Goal: Task Accomplishment & Management: Manage account settings

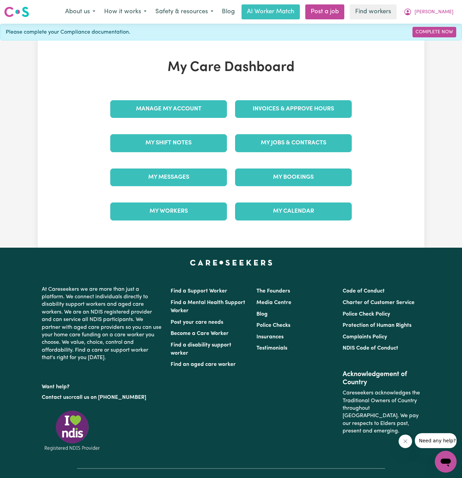
click at [301, 123] on div "Invoices & Approve Hours" at bounding box center [293, 109] width 125 height 34
click at [299, 143] on link "My Jobs & Contracts" at bounding box center [293, 143] width 117 height 18
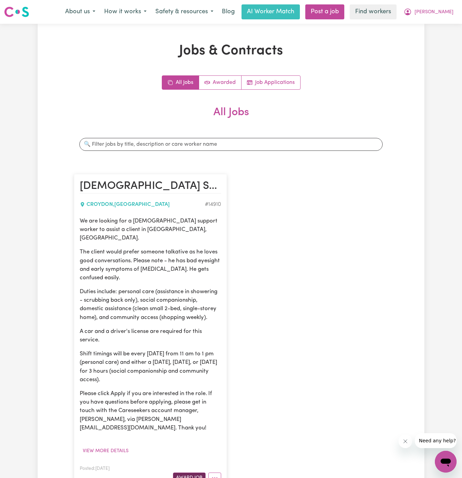
click at [187, 472] on button "Award Job" at bounding box center [189, 477] width 33 height 11
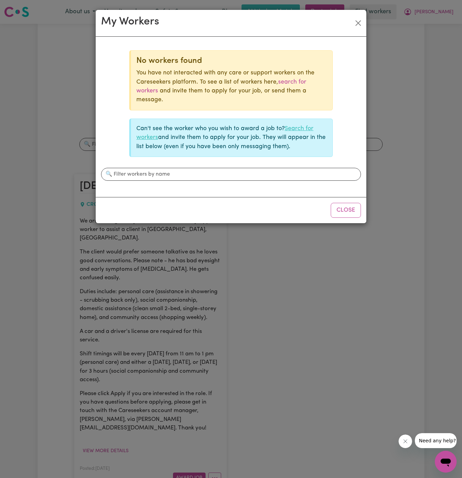
click at [302, 126] on link "Search for workers" at bounding box center [224, 133] width 177 height 15
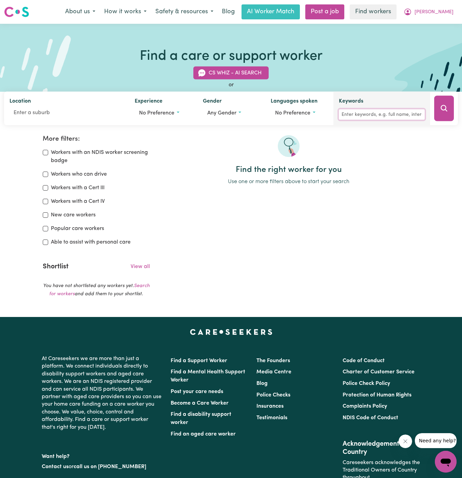
click at [386, 112] on input "Keywords" at bounding box center [382, 114] width 86 height 11
type input "darcy"
click at [457, 106] on div at bounding box center [444, 109] width 28 height 34
click at [440, 111] on icon "Search" at bounding box center [444, 108] width 8 height 8
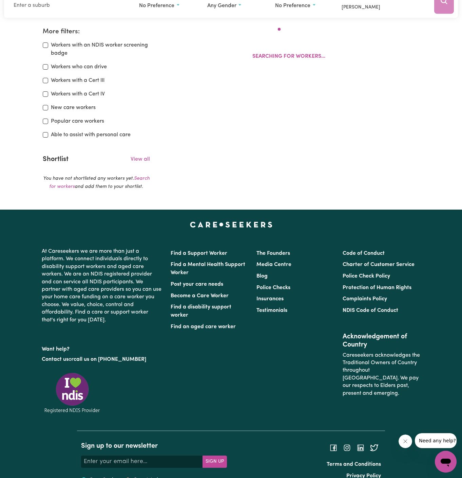
scroll to position [113, 0]
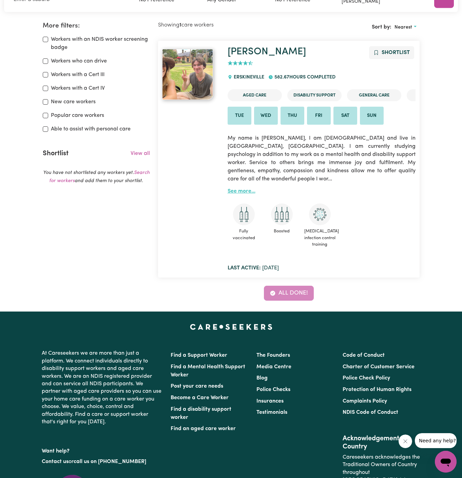
click at [246, 188] on link "See more..." at bounding box center [242, 190] width 28 height 5
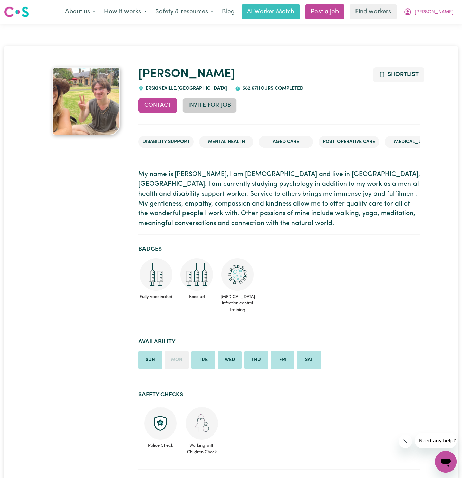
click at [207, 106] on button "Invite for Job" at bounding box center [210, 105] width 54 height 15
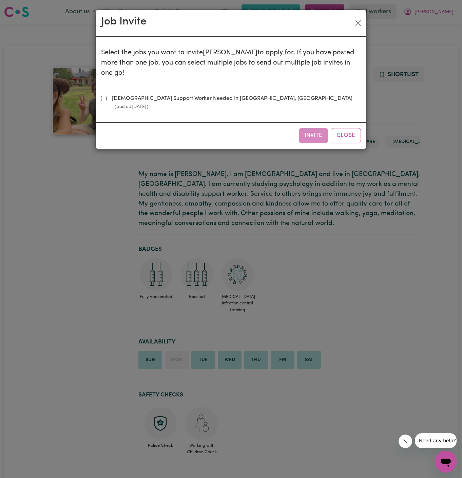
click at [195, 94] on label "[DEMOGRAPHIC_DATA] Support Worker Needed In [GEOGRAPHIC_DATA], [GEOGRAPHIC_DATA…" at bounding box center [235, 102] width 252 height 16
click at [107, 96] on input "[DEMOGRAPHIC_DATA] Support Worker Needed In [GEOGRAPHIC_DATA], [GEOGRAPHIC_DATA…" at bounding box center [103, 98] width 5 height 5
checkbox input "true"
click at [298, 124] on div "Invite Close" at bounding box center [231, 135] width 271 height 26
click at [321, 128] on button "Invite" at bounding box center [313, 135] width 29 height 15
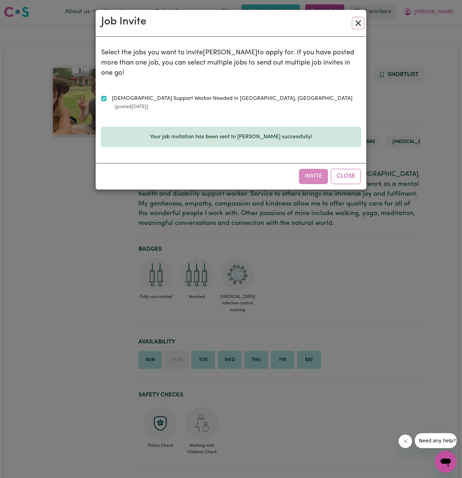
click at [358, 25] on button "Close" at bounding box center [358, 23] width 11 height 11
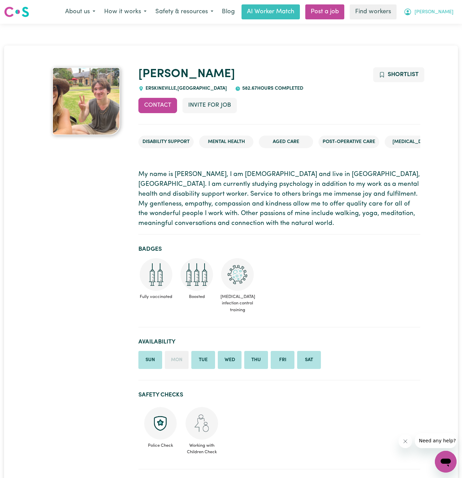
click at [453, 11] on button "[PERSON_NAME]" at bounding box center [429, 12] width 59 height 14
click at [437, 24] on link "My Dashboard" at bounding box center [431, 26] width 54 height 13
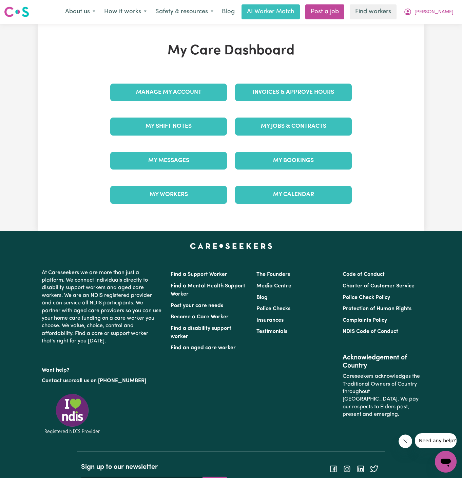
click at [328, 127] on div "My Jobs & Contracts" at bounding box center [293, 126] width 125 height 34
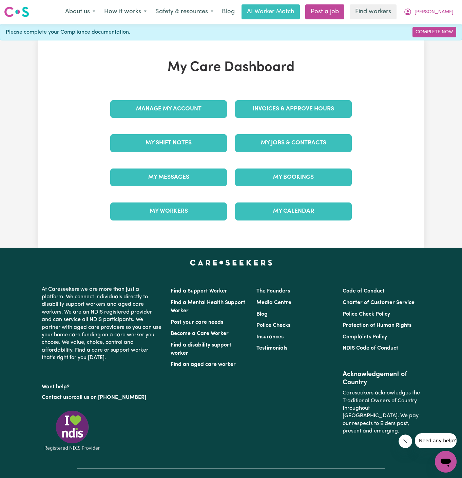
click at [320, 131] on div "My Jobs & Contracts" at bounding box center [293, 143] width 125 height 34
click at [309, 143] on link "My Jobs & Contracts" at bounding box center [293, 143] width 117 height 18
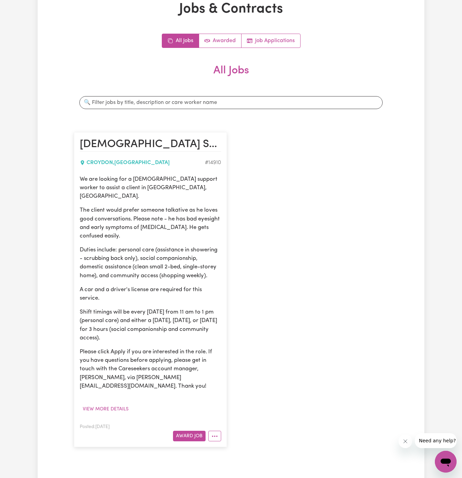
scroll to position [57, 0]
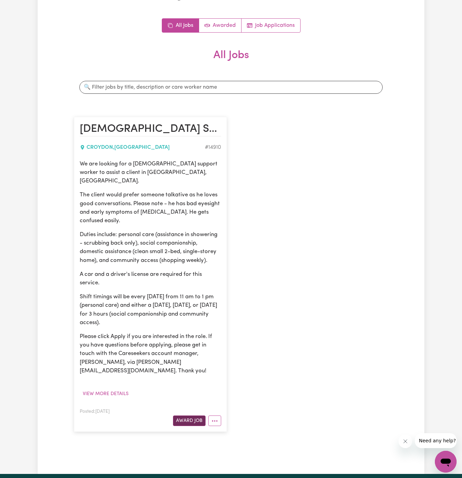
click at [183, 415] on button "Award Job" at bounding box center [189, 420] width 33 height 11
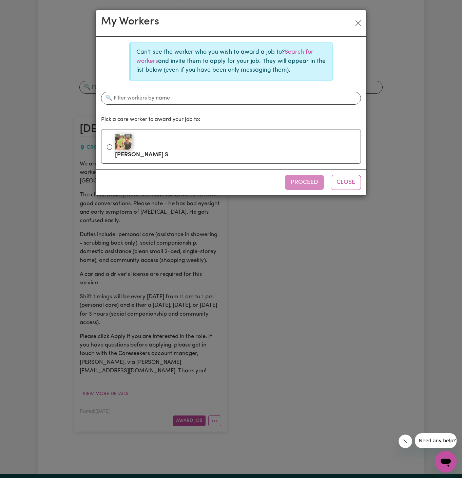
click at [204, 165] on div "Can't see the worker who you wish to award a job to? Search for workers and inv…" at bounding box center [231, 103] width 271 height 132
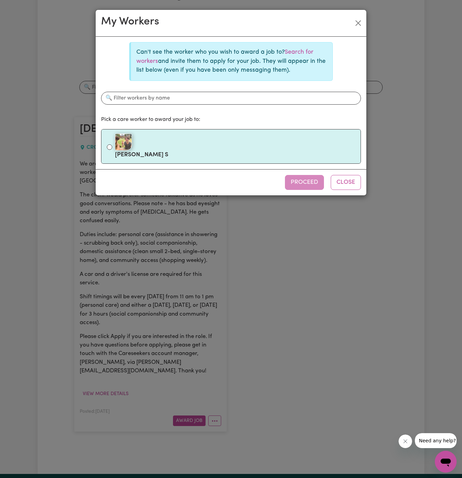
click at [248, 151] on label "[PERSON_NAME] S" at bounding box center [235, 146] width 240 height 29
click at [112, 150] on input "[PERSON_NAME] S" at bounding box center [109, 146] width 5 height 5
radio input "true"
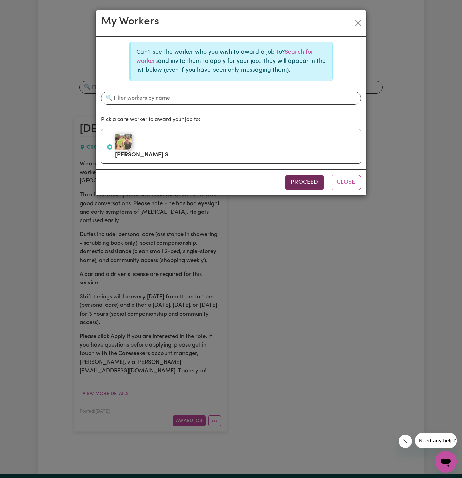
click at [302, 183] on button "Proceed" at bounding box center [304, 182] width 39 height 15
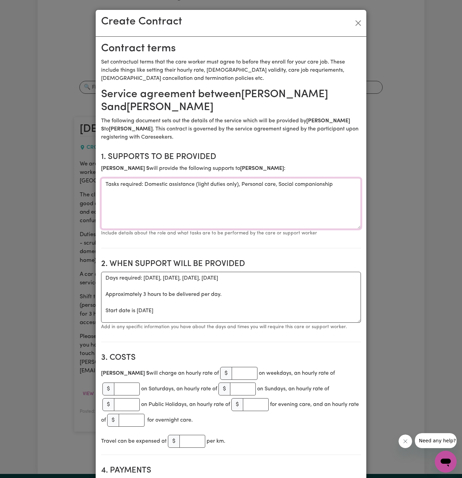
drag, startPoint x: 145, startPoint y: 171, endPoint x: 80, endPoint y: 171, distance: 65.2
click at [80, 171] on div "Create Contract Contract terms Set contractual terms that the care worker must …" at bounding box center [231, 239] width 462 height 478
type textarea "Domestic assistance (light duties only), Personal care, Social companionship"
drag, startPoint x: 104, startPoint y: 298, endPoint x: 104, endPoint y: 270, distance: 27.8
click at [104, 272] on textarea "Days required: [DATE], [DATE], [DATE], [DATE] Approximately 3 hours to be deliv…" at bounding box center [231, 297] width 260 height 51
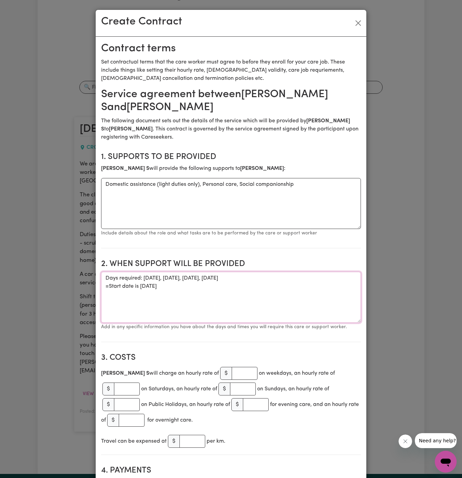
drag, startPoint x: 110, startPoint y: 274, endPoint x: 91, endPoint y: 260, distance: 24.0
click at [91, 260] on div "Create Contract Contract terms Set contractual terms that the care worker must …" at bounding box center [231, 239] width 462 height 478
click at [148, 272] on textarea "Start date is [DATE]" at bounding box center [231, 297] width 260 height 51
click at [162, 272] on textarea "Start date is [DATE]" at bounding box center [231, 297] width 260 height 51
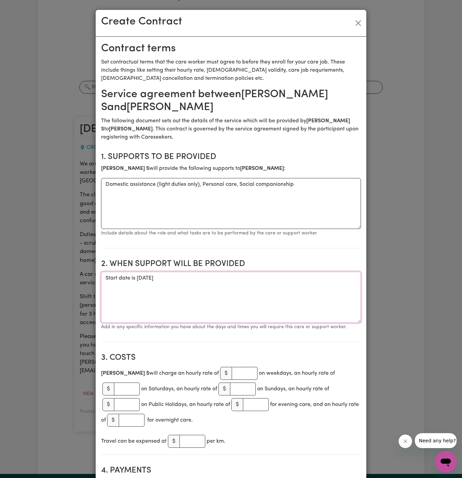
click at [228, 272] on textarea "Start date is [DATE]" at bounding box center [231, 297] width 260 height 51
click at [221, 272] on textarea "Start date is [DATE]" at bounding box center [231, 297] width 260 height 51
paste textarea "10am-1pm, to assist with shopping and domestic assistance"
click at [241, 272] on textarea "Start date is [DATE] from 10am-1pm, to assist with shopping and domestic assist…" at bounding box center [231, 297] width 260 height 51
click at [170, 272] on textarea "Start date is [DATE] from 10am-1pm (to assist with shopping and domestic assist…" at bounding box center [231, 297] width 260 height 51
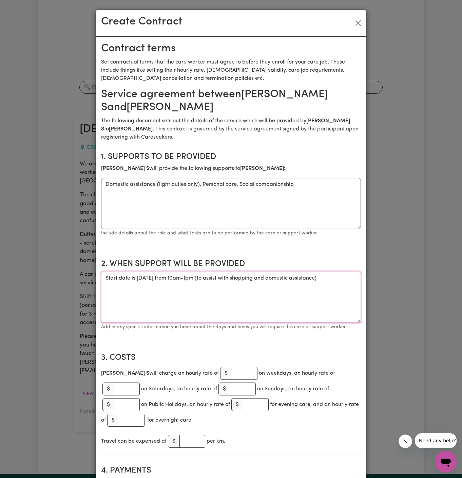
click at [108, 272] on textarea "Start date is [DATE] from 10am-1pm (to assist with shopping and domestic assist…" at bounding box center [231, 297] width 260 height 51
click at [107, 272] on textarea "Start date is [DATE] from 10am-1pm (to assist with shopping and domestic assist…" at bounding box center [231, 297] width 260 height 51
click at [235, 276] on textarea "Start date is [DATE] from 10am-1pm (to assist with shopping and domestic assist…" at bounding box center [231, 297] width 260 height 51
click at [266, 193] on textarea "Domestic assistance (light duties only), Personal care, Social companionship" at bounding box center [231, 203] width 260 height 51
click at [262, 282] on textarea "Start date is [DATE] from 10am-1pm (to assist with shopping and domestic assist…" at bounding box center [231, 297] width 260 height 51
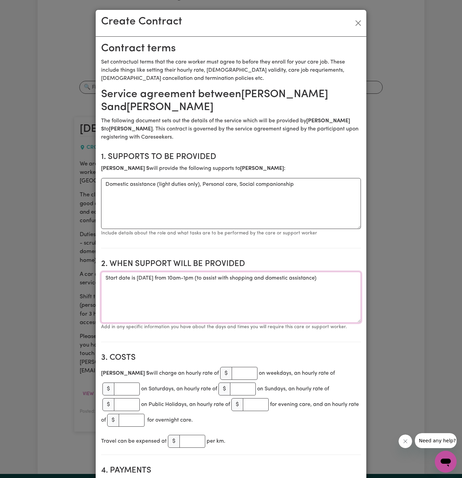
click at [236, 272] on textarea "Start date is [DATE] from 10am-1pm (to assist with shopping and domestic assist…" at bounding box center [231, 297] width 260 height 51
click at [184, 280] on textarea "Start date is [DATE] from 10am-1pm (to assist with shopping and domestic assist…" at bounding box center [231, 297] width 260 height 51
click at [261, 273] on textarea "Start date is [DATE] from 10am-1pm (to assist with shopping and domestic assist…" at bounding box center [231, 297] width 260 height 51
drag, startPoint x: 237, startPoint y: 265, endPoint x: 254, endPoint y: 289, distance: 29.6
click at [254, 289] on textarea "Start date is [DATE] from 10am-1pm (to assist with shopping and domestic assist…" at bounding box center [231, 297] width 260 height 51
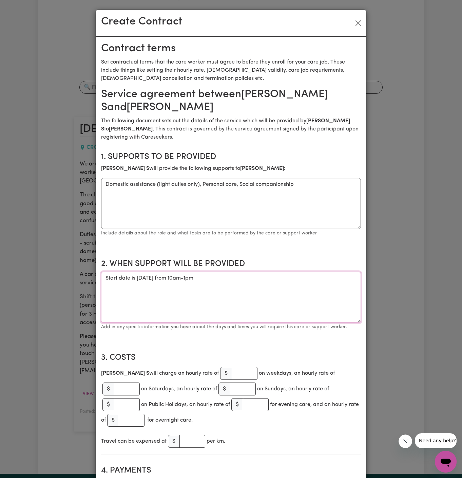
paste textarea "Weekly on Tuesdays, 10am-1pm, to assist with shopping and domestic assistance W…"
click at [136, 282] on textarea "Start date is [DATE] from 10am-1pm Weekly on Tuesdays, 10am-1pm, to assist with…" at bounding box center [231, 297] width 260 height 51
click at [184, 276] on textarea "Start date is [DATE] from 10am-1pm Weekly on Tuesdays, 10am-1pm, to assist with…" at bounding box center [231, 297] width 260 height 51
click at [166, 275] on textarea "Start date is [DATE] from 10am-1pm Weekly on Tuesdays, 10am-1pm, to assist with…" at bounding box center [231, 297] width 260 height 51
click at [178, 273] on textarea "Start date is [DATE] from 10am-1pm Weekly on Tuesdays, 10 am-1pm, to assist wit…" at bounding box center [231, 297] width 260 height 51
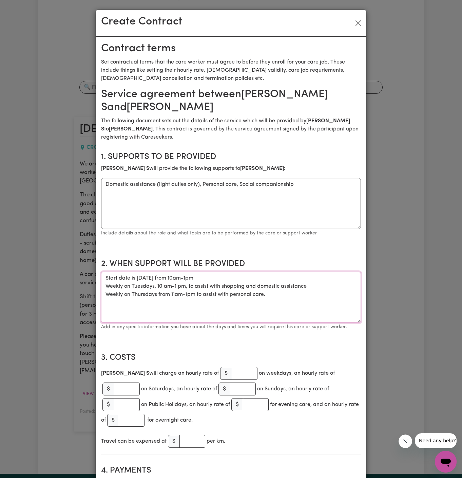
click at [183, 285] on textarea "Start date is [DATE] from 10am-1pm Weekly on Tuesdays, 10 am-1 pm, to assist wi…" at bounding box center [231, 297] width 260 height 51
click at [180, 283] on textarea "Start date is [DATE] from 10am-1pm Weekly on Tuesdays, 10 am-1 pm, to assist wi…" at bounding box center [231, 297] width 260 height 51
click at [191, 282] on textarea "Start date is [DATE] from 10am-1pm Weekly on Tuesdays, 10 am-1 pm, to assist wi…" at bounding box center [231, 297] width 260 height 51
click at [213, 272] on textarea "Start date is [DATE] from 10am-1pm Weekly on Tuesdays, 10 am-1 pm, to assist wi…" at bounding box center [231, 297] width 260 height 51
click at [229, 272] on textarea "Start date is [DATE] from 10 am-1pm Weekly on Tuesdays, 10 am-1 pm, to assist w…" at bounding box center [231, 297] width 260 height 51
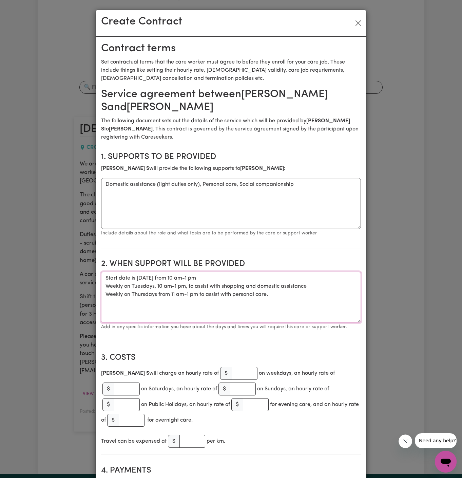
click at [226, 272] on textarea "Start date is [DATE] from 10 am-1 pm Weekly on Tuesdays, 10 am-1 pm, to assist …" at bounding box center [231, 297] width 260 height 51
click at [186, 272] on textarea "Start date is [DATE] from 10 am to 1 pm Weekly on Tuesdays, 10 am-1 pm, to assi…" at bounding box center [231, 297] width 260 height 51
click at [142, 272] on textarea "Start date is [DATE], from 10 am to 1 pm Weekly on Tuesdays, 10 am-1 pm, to ass…" at bounding box center [231, 297] width 260 height 51
click at [207, 283] on textarea "Start date is [DATE], from 10 am to 1 pm Weekly on Tuesdays, 10 am-1 pm, to ass…" at bounding box center [231, 297] width 260 height 51
click at [189, 273] on textarea "Start date is [DATE], from 10 am to 1 pm Weekly on Tuesdays, 10 am-1 pm, to ass…" at bounding box center [231, 297] width 260 height 51
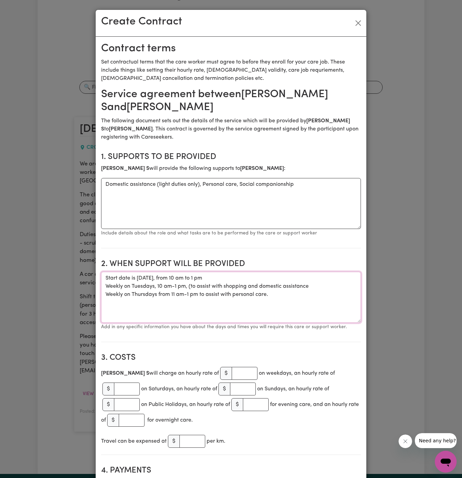
click at [311, 274] on textarea "Start date is [DATE], from 10 am to 1 pm Weekly on Tuesdays, 10 am-1 pm, (to as…" at bounding box center [231, 297] width 260 height 51
click at [202, 280] on textarea "Start date is [DATE], from 10 am to 1 pm Weekly on Tuesdays, 10 am-1 pm, (to as…" at bounding box center [231, 297] width 260 height 51
click at [285, 282] on textarea "Start date is [DATE], from 10 am to 1 pm Weekly on Tuesdays, 10 am-1 pm, (to as…" at bounding box center [231, 297] width 260 height 51
click at [323, 275] on textarea "Start date is [DATE], from 10 am to 1 pm Weekly on Tuesdays, 10 am-1 pm, (to as…" at bounding box center [231, 297] width 260 height 51
click at [205, 289] on textarea "Start date is [DATE], from 10 am to 1 pm Weekly on Tuesdays, 10 am-1 pm, (to as…" at bounding box center [231, 297] width 260 height 51
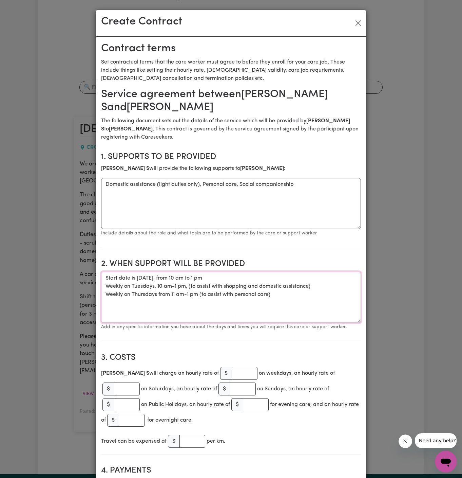
click at [173, 273] on textarea "Start date is [DATE], from 10 am to 1 pm Weekly on Tuesdays, 10 am-1 pm, (to as…" at bounding box center [231, 297] width 260 height 51
click at [189, 281] on textarea "Start date is [DATE], from 10 am to 1 pm Weekly on Tuesdays, 10 am to 1 pm, (to…" at bounding box center [231, 297] width 260 height 51
click at [188, 281] on textarea "Start date is [DATE], from 10 am to 1 pm Weekly on Tuesdays, 10 am to 1 pm, (to…" at bounding box center [231, 297] width 260 height 51
click at [136, 289] on textarea "Start date is [DATE], from 10 am to 1 pm Weekly on Tuesdays, 10 am to 1 pm, (to…" at bounding box center [231, 297] width 260 height 51
click at [166, 290] on textarea "Start date is [DATE], from 10 am to 1 pm Weekly on Tuesdays, 10 am to 1 pm, (to…" at bounding box center [231, 297] width 260 height 51
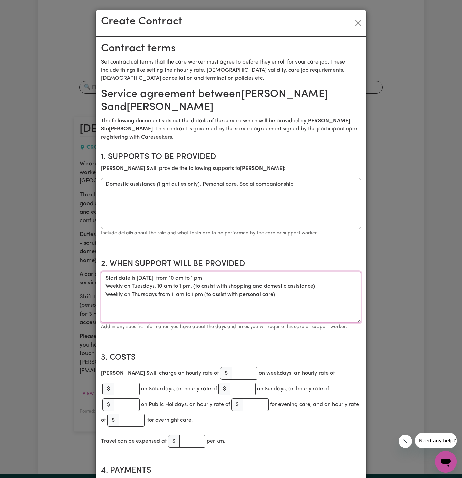
type textarea "Start date is [DATE], from 10 am to 1 pm Weekly on Tuesdays, 10 am to 1 pm, (to…"
click at [232, 367] on input "number" at bounding box center [245, 373] width 26 height 13
type input "55"
click at [266, 365] on div "[PERSON_NAME] S will charge an hourly rate of $ 55 on weekdays, an hourly rate …" at bounding box center [231, 396] width 260 height 62
click at [255, 306] on textarea "Start date is [DATE], from 10 am to 1 pm Weekly on Tuesdays, 10 am to 1 pm, (to…" at bounding box center [231, 297] width 260 height 51
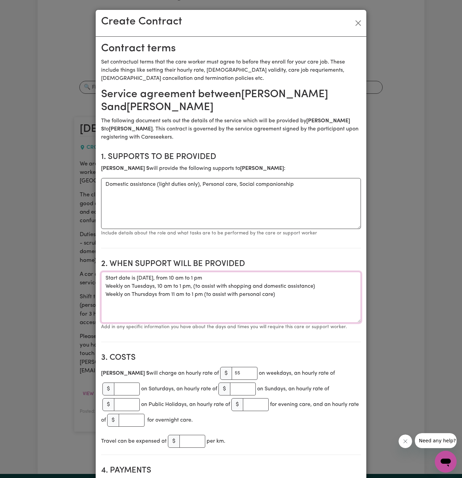
click at [253, 292] on textarea "Start date is [DATE], from 10 am to 1 pm Weekly on Tuesdays, 10 am to 1 pm, (to…" at bounding box center [231, 297] width 260 height 51
click at [237, 272] on textarea "Start date is [DATE], from 10 am to 1 pm Weekly on Tuesdays, 10 am to 1 pm, (to…" at bounding box center [231, 297] width 260 height 51
click at [263, 272] on textarea "Start date is [DATE], from 10 am to 1 pm Weekly on Tuesdays, 10 am to 1 pm, (to…" at bounding box center [231, 297] width 260 height 51
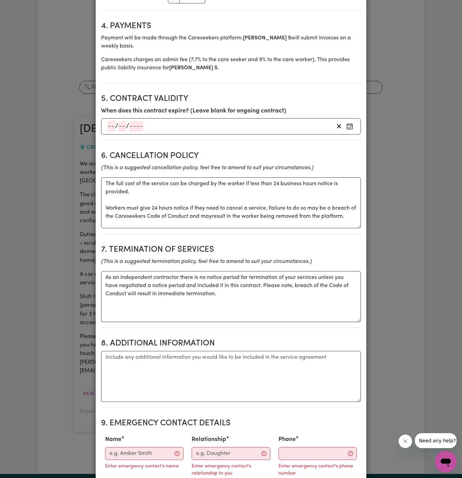
scroll to position [445, 0]
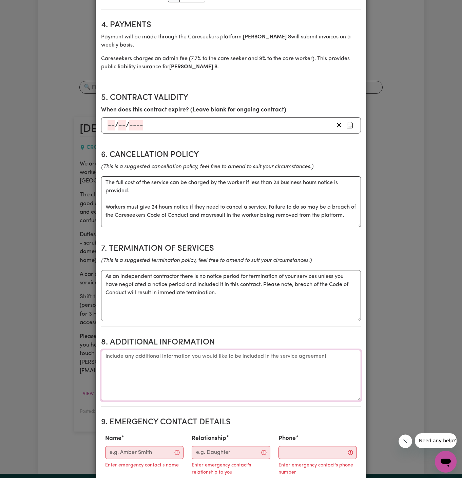
click at [213, 354] on textarea "Additional information" at bounding box center [231, 375] width 260 height 51
type textarea "c"
paste textarea "[STREET_ADDRESS][PERSON_NAME]"
click at [106, 350] on textarea "Client's Address: [STREET_ADDRESS][PERSON_NAME]" at bounding box center [231, 375] width 260 height 51
type textarea "Client's Address: [STREET_ADDRESS][PERSON_NAME]"
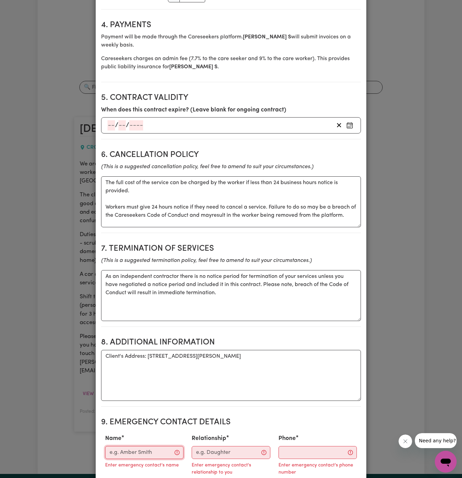
click at [127, 446] on input "Name" at bounding box center [144, 452] width 78 height 13
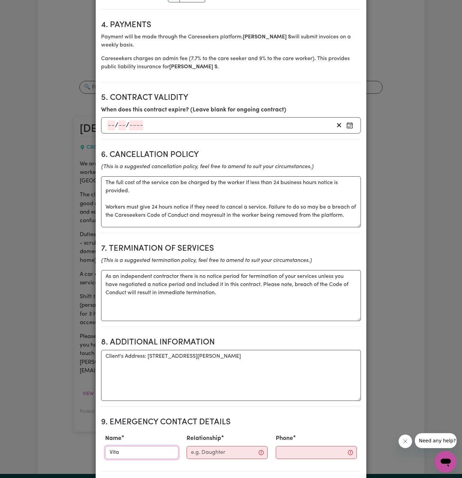
type input "Vitality Club"
click at [205, 446] on input "Relationship" at bounding box center [227, 452] width 81 height 13
type input "Case Manager"
click at [282, 446] on input "Phone" at bounding box center [311, 452] width 82 height 13
paste input "281032037"
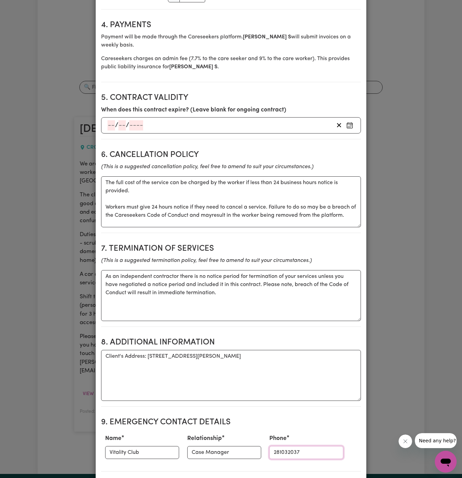
type input "281032037"
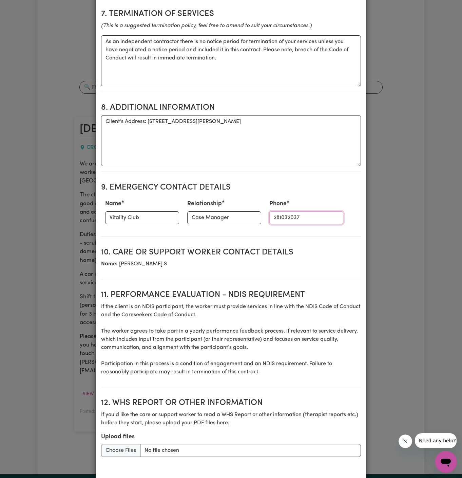
scroll to position [692, 0]
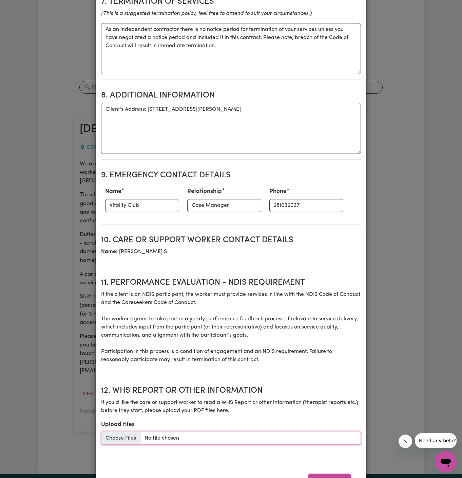
click at [122, 431] on input "Upload files" at bounding box center [231, 437] width 260 height 13
type input "C:\fakepath\Jos_Deters_Care_Plan_20250817.docx"
click at [239, 233] on section "10. Care or support worker contact details Name: [PERSON_NAME]" at bounding box center [231, 248] width 260 height 37
click at [333, 473] on button "Award Job" at bounding box center [330, 480] width 44 height 15
type textarea "Tasks required: Domestic assistance (light duties only), Personal care, Social …"
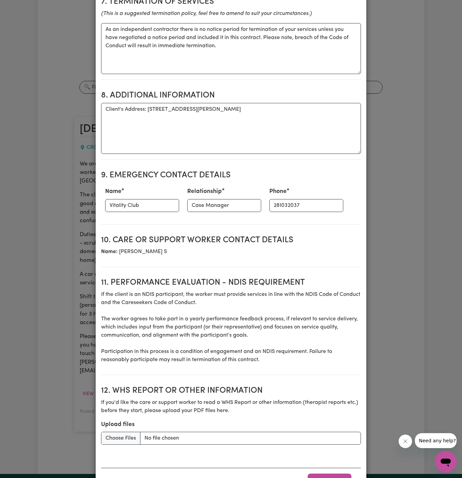
type textarea "Days required: [DATE], [DATE], [DATE], [DATE] Approximately 3 hours to be deliv…"
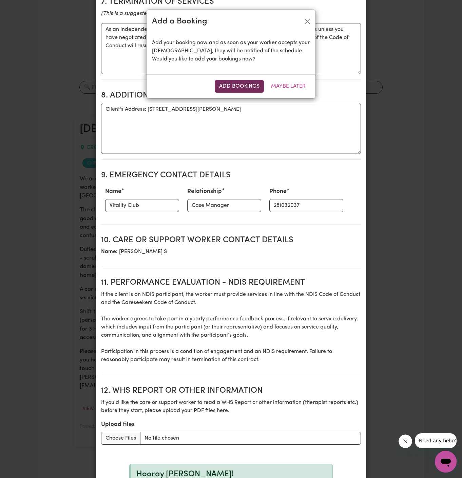
click at [250, 86] on button "Add Bookings" at bounding box center [239, 86] width 49 height 13
type textarea "Tasks required: Domestic assistance (light duties only), Personal care, Social …"
type textarea "Days required: [DATE], [DATE], [DATE], [DATE] Approximately 3 hours to be deliv…"
type textarea "The full cost of the service can be charged by the worker if less than 24 busin…"
type textarea "As an independent contractor there is no notice period for termination of your …"
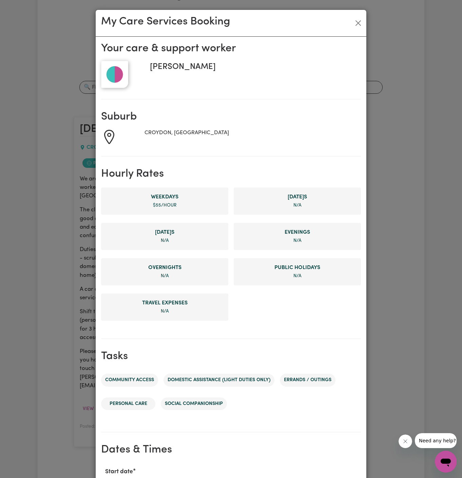
scroll to position [179, 0]
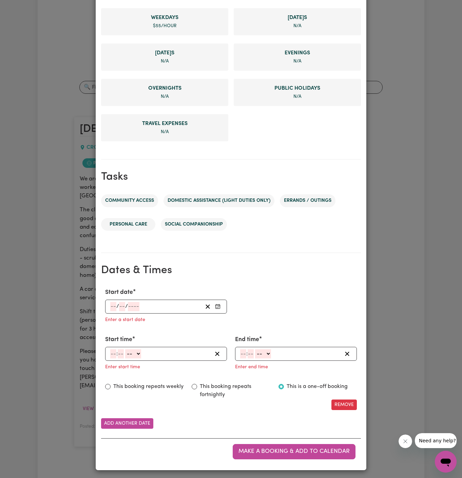
click at [113, 305] on input "number" at bounding box center [113, 306] width 6 height 9
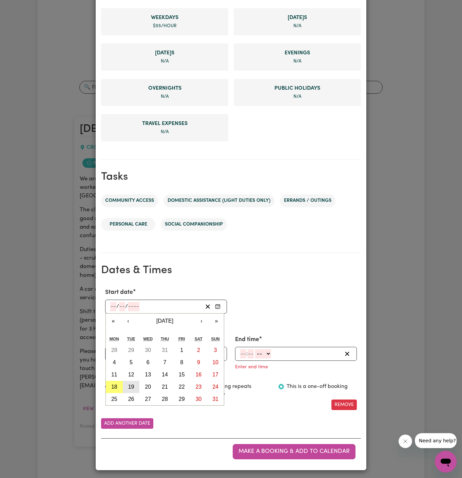
click at [135, 387] on button "19" at bounding box center [131, 386] width 17 height 12
type input "[DATE]"
type input "19"
type input "8"
type input "2025"
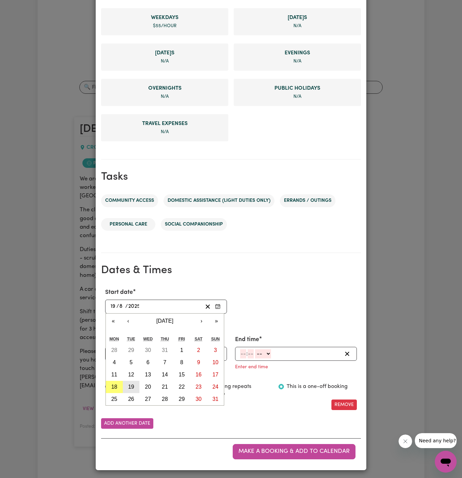
scroll to position [165, 0]
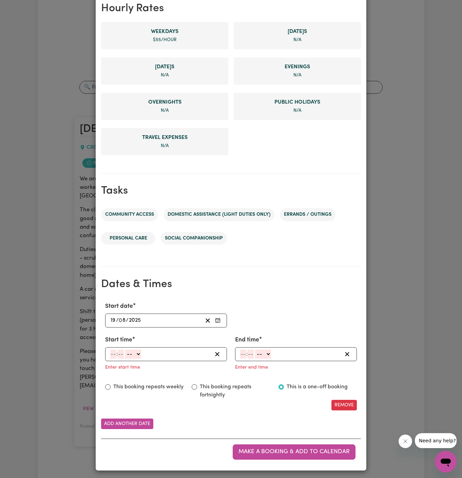
click at [114, 354] on input "number" at bounding box center [113, 353] width 6 height 9
type input "10"
type input "00"
click at [140, 351] on select "-- AM PM" at bounding box center [135, 353] width 16 height 9
select select "am"
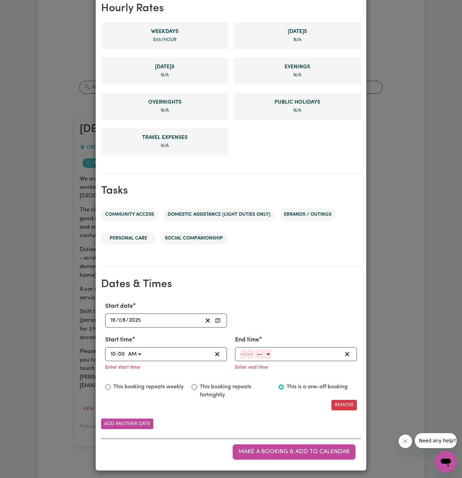
click at [127, 349] on select "-- AM PM" at bounding box center [135, 353] width 16 height 9
type input "10:00"
type input "0"
click at [241, 352] on input "number" at bounding box center [243, 353] width 6 height 9
type input "1"
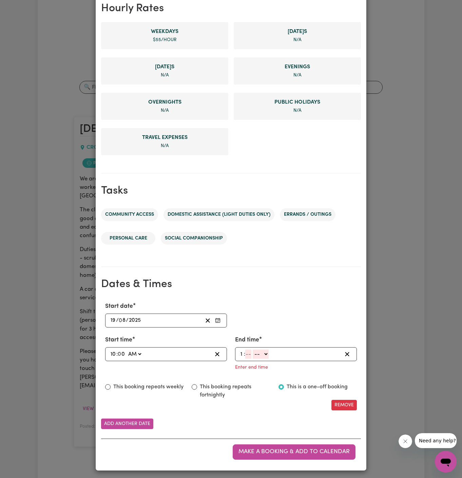
click at [246, 352] on input "number" at bounding box center [248, 353] width 6 height 9
type input "00"
click at [266, 351] on select "-- AM PM" at bounding box center [262, 353] width 16 height 9
select select "pm"
click at [254, 358] on select "-- AM PM" at bounding box center [262, 353] width 16 height 9
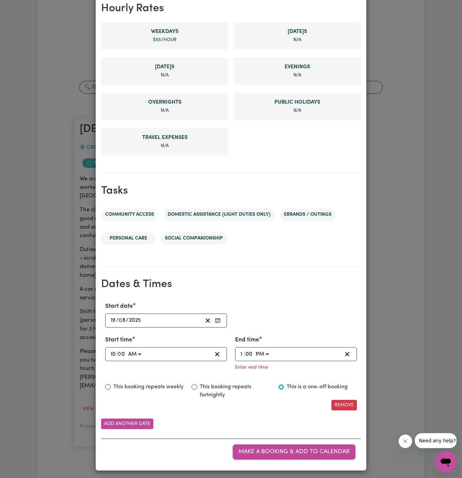
type input "13:00"
type input "0"
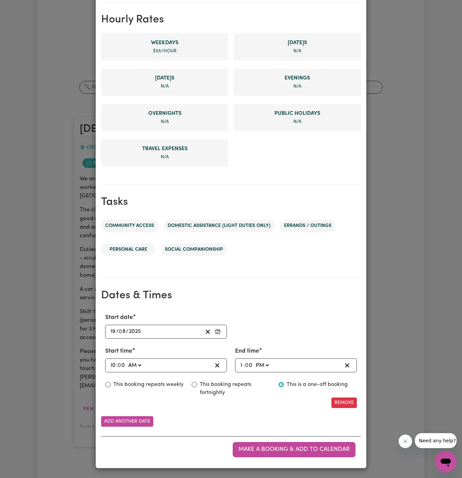
scroll to position [152, 0]
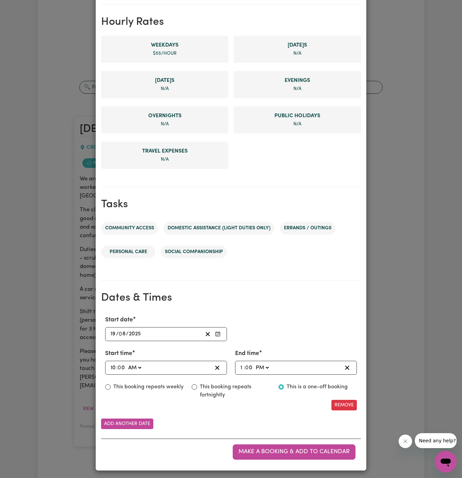
click at [129, 385] on label "This booking repeats weekly" at bounding box center [148, 387] width 70 height 8
click at [111, 385] on input "This booking repeats weekly" at bounding box center [107, 386] width 5 height 5
radio input "true"
click at [206, 411] on div "Start date [DATE] 19 / 0 8 / 2025 « ‹ [DATE] › » Mon Tue Wed Thu Fri Sat Sun 28…" at bounding box center [231, 363] width 260 height 106
click at [134, 421] on button "Add another date" at bounding box center [127, 423] width 52 height 11
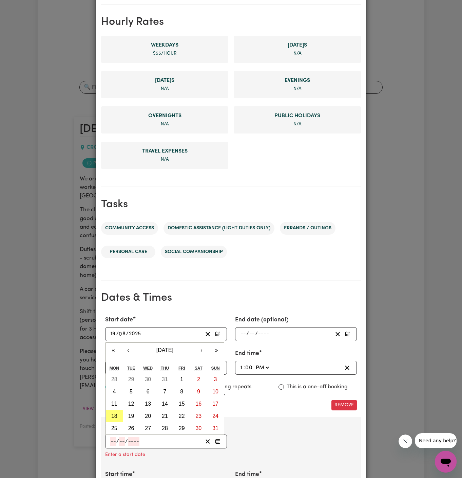
click at [112, 437] on input "number" at bounding box center [113, 441] width 6 height 9
click at [167, 414] on abbr "21" at bounding box center [165, 416] width 6 height 6
type input "[DATE]"
type input "21"
type input "8"
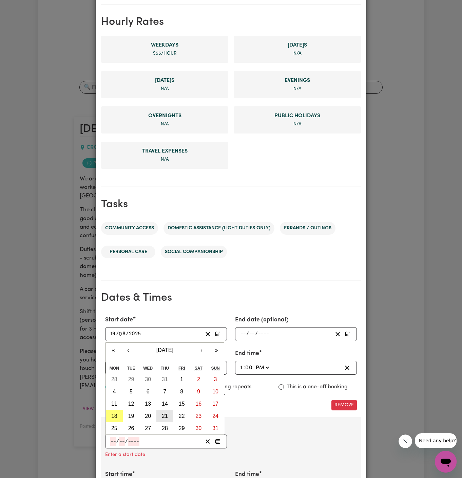
type input "2025"
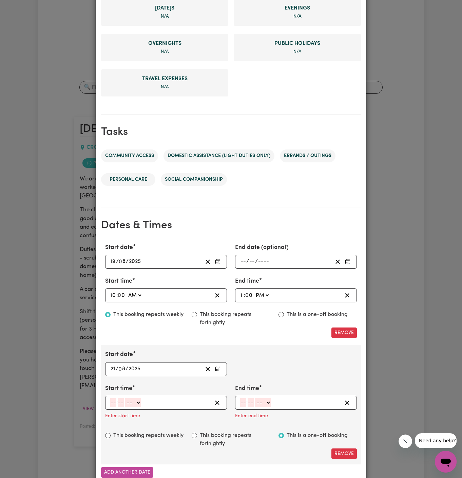
scroll to position [238, 0]
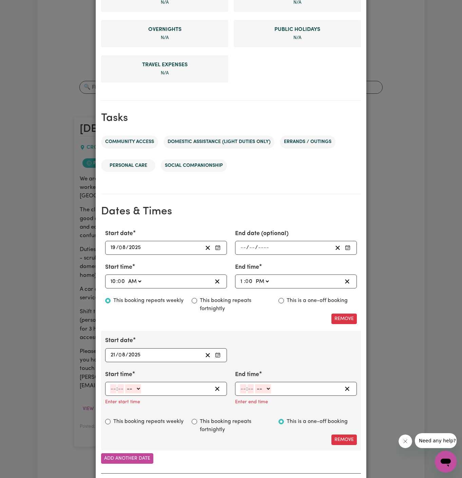
click at [115, 387] on input "number" at bounding box center [113, 388] width 6 height 9
type input "11"
type input "00"
click at [136, 387] on select "-- AM PM" at bounding box center [133, 388] width 16 height 9
select select "am"
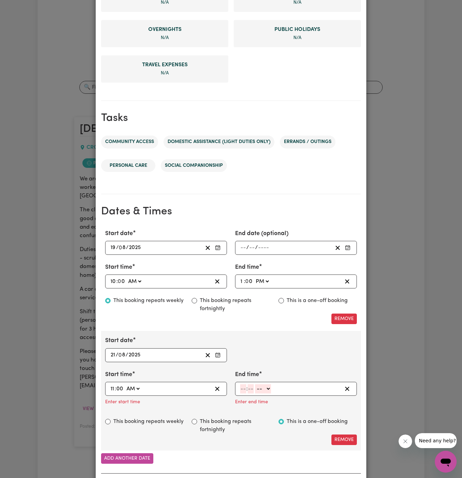
click at [125, 384] on select "-- AM PM" at bounding box center [133, 388] width 16 height 9
type input "11:00"
type input "0"
click at [243, 385] on input "number" at bounding box center [243, 388] width 6 height 9
type input "10"
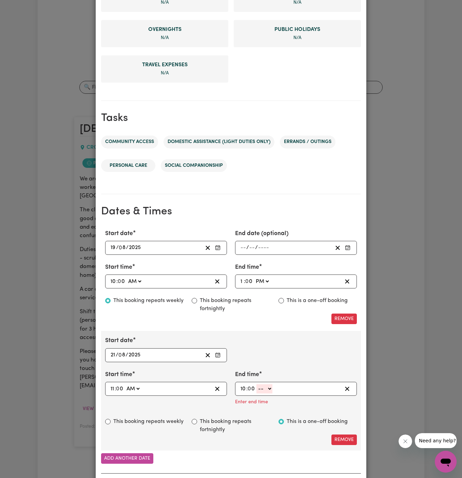
type input "0"
click at [246, 386] on span ":" at bounding box center [246, 389] width 1 height 6
type input "1"
click at [261, 387] on select "-- AM PM" at bounding box center [262, 388] width 16 height 9
select select "pm"
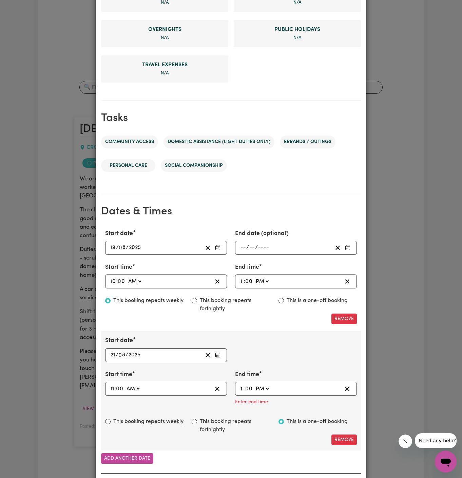
click at [254, 384] on select "-- AM PM" at bounding box center [262, 388] width 16 height 9
type input "13:00"
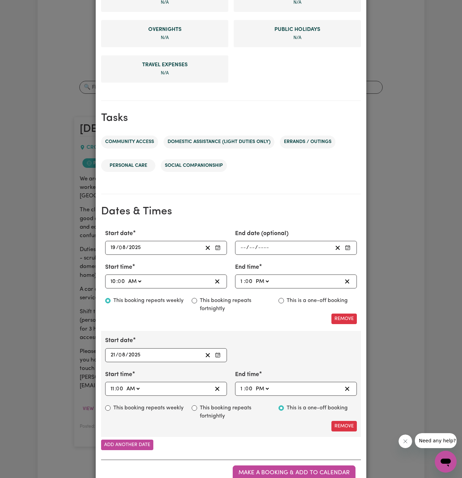
click at [146, 407] on label "This booking repeats weekly" at bounding box center [148, 408] width 70 height 8
click at [111, 407] on input "This booking repeats weekly" at bounding box center [107, 407] width 5 height 5
radio input "true"
click at [208, 430] on div "Start date [DATE] 21 / 0 8 / 2025 « ‹ [DATE] › » Mon Tue Wed Thu Fri Sat Sun 28…" at bounding box center [231, 384] width 260 height 106
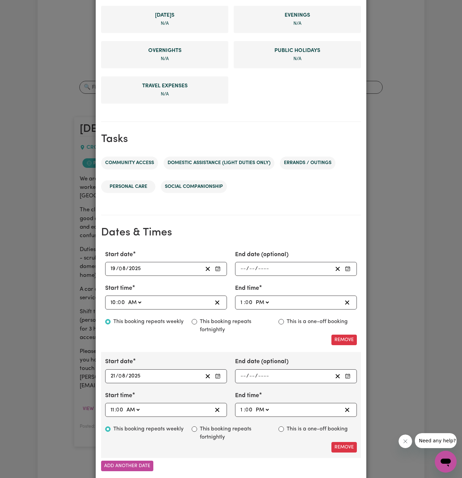
scroll to position [259, 0]
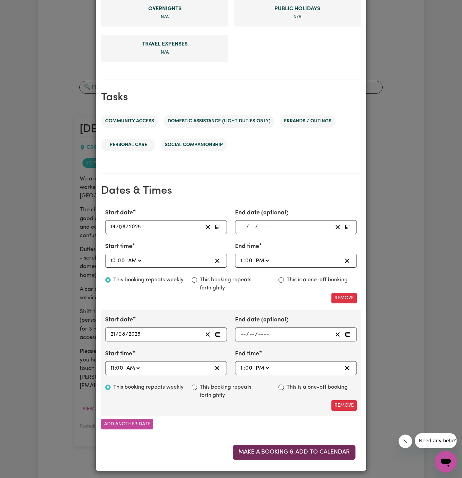
click at [298, 457] on button "Make a booking & add to calendar" at bounding box center [294, 451] width 123 height 15
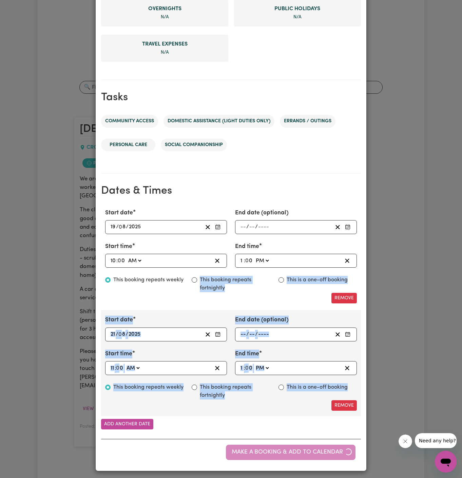
drag, startPoint x: 298, startPoint y: 457, endPoint x: 253, endPoint y: 274, distance: 187.7
click at [253, 274] on div "Start date [DATE] 19 / 0 8 / 2025 « ‹ [DATE] › » Mon Tue Wed Thu Fri Sat Sun 28…" at bounding box center [231, 334] width 260 height 262
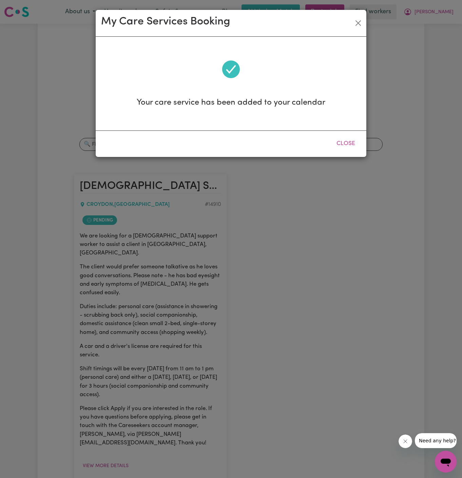
scroll to position [0, 0]
click at [345, 146] on button "Close" at bounding box center [346, 143] width 30 height 15
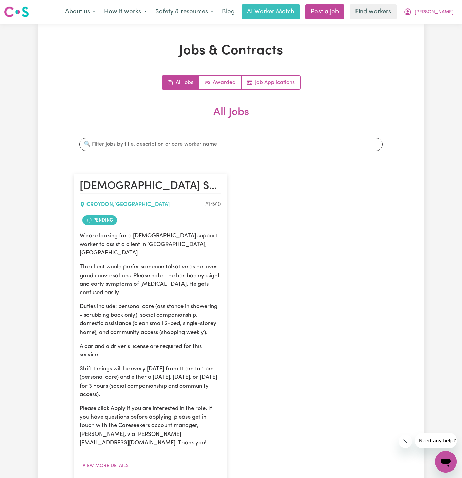
scroll to position [54, 0]
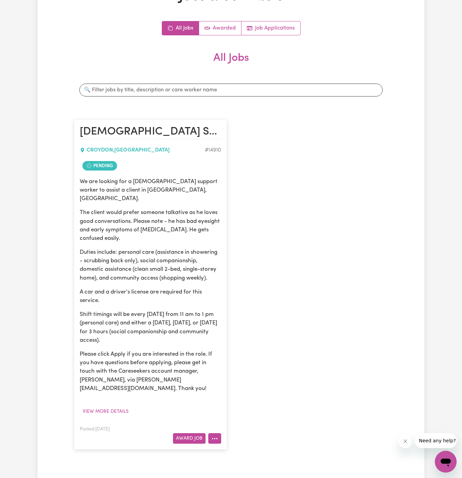
click at [213, 435] on icon "More options" at bounding box center [214, 438] width 7 height 7
click at [246, 375] on link "Hide Job" at bounding box center [242, 382] width 66 height 14
click at [216, 435] on icon "More options" at bounding box center [214, 438] width 7 height 7
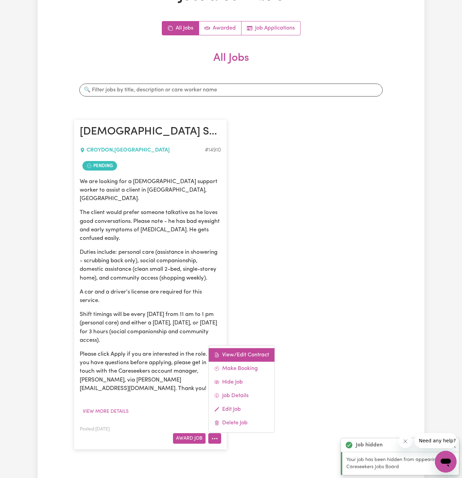
click at [238, 348] on link "View/Edit Contract" at bounding box center [242, 355] width 66 height 14
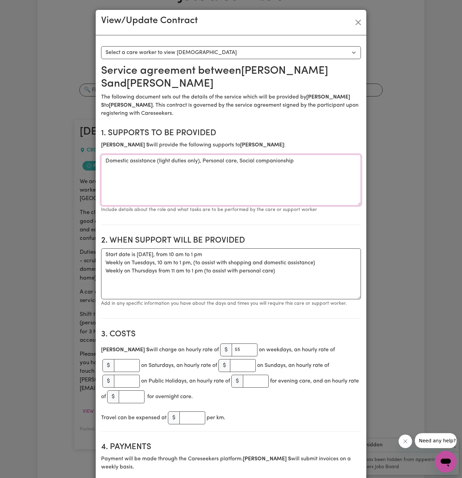
click at [231, 174] on textarea "Domestic assistance (light duties only), Personal care, Social companionship" at bounding box center [231, 179] width 260 height 51
click at [168, 261] on textarea "Start date is [DATE], from 10 am to 1 pm Weekly on Tuesdays, 10 am to 1 pm, (to…" at bounding box center [231, 273] width 260 height 51
drag, startPoint x: 284, startPoint y: 254, endPoint x: 95, endPoint y: 229, distance: 191.3
click at [95, 229] on div "View/Update Contract Select a contract to view Select a care worker to view [DE…" at bounding box center [231, 239] width 462 height 478
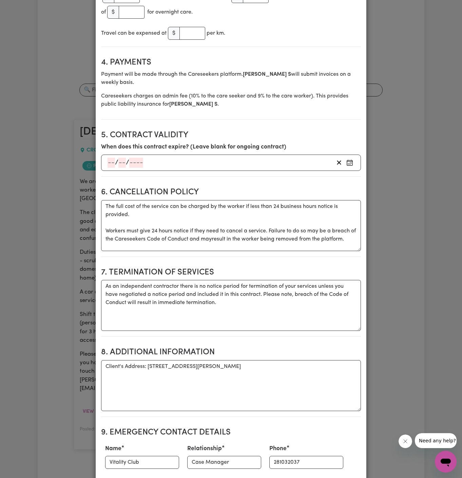
scroll to position [446, 0]
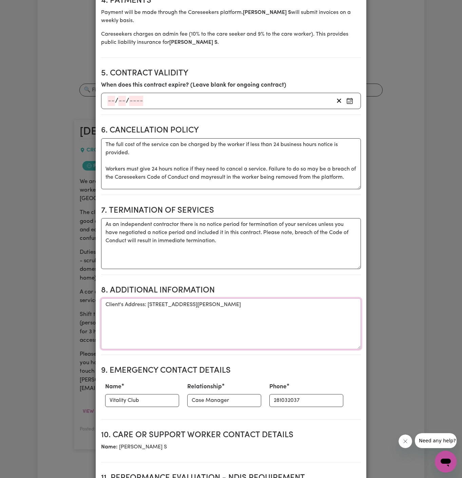
drag, startPoint x: 146, startPoint y: 275, endPoint x: 291, endPoint y: 274, distance: 144.6
click at [291, 298] on textarea "Client's Address: [STREET_ADDRESS][PERSON_NAME]" at bounding box center [231, 323] width 260 height 51
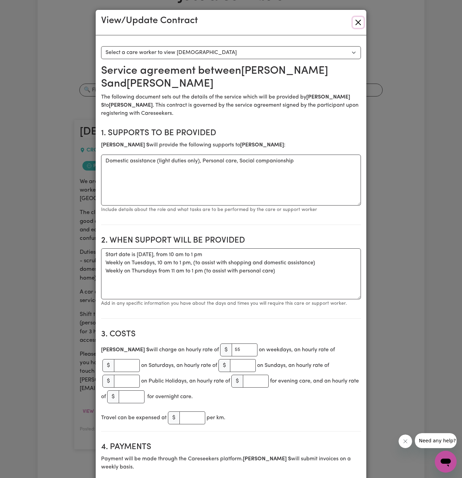
click at [360, 18] on button "Close" at bounding box center [358, 22] width 11 height 11
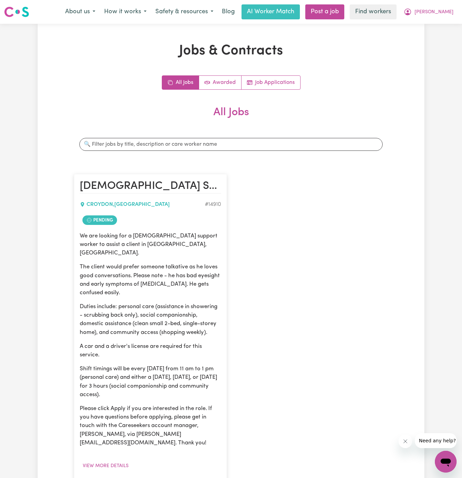
click at [407, 189] on div "Jobs & Contracts All Jobs Awarded Job Applications All Jobs Search jobs [DEMOGR…" at bounding box center [231, 285] width 387 height 484
click at [452, 12] on span "[PERSON_NAME]" at bounding box center [434, 11] width 39 height 7
click at [451, 33] on link "Logout" at bounding box center [431, 39] width 54 height 13
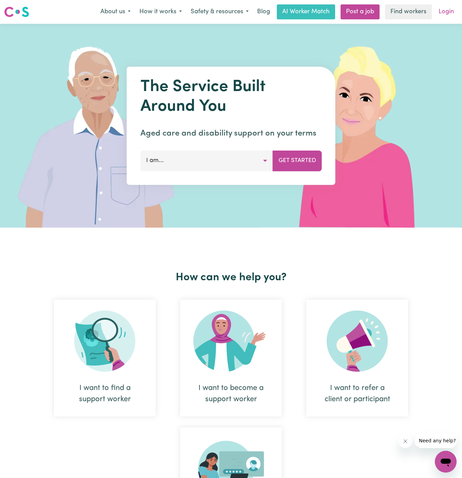
click at [450, 13] on link "Login" at bounding box center [446, 11] width 23 height 15
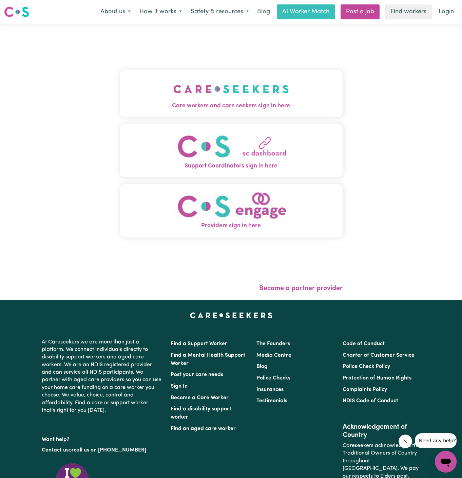
click at [256, 112] on button "Care workers and care seekers sign in here" at bounding box center [231, 94] width 223 height 48
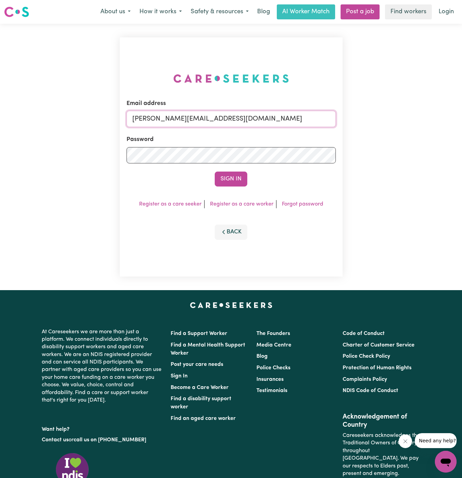
click at [247, 119] on input "[PERSON_NAME][EMAIL_ADDRESS][DOMAIN_NAME]" at bounding box center [231, 119] width 209 height 16
drag, startPoint x: 167, startPoint y: 118, endPoint x: 335, endPoint y: 120, distance: 168.0
click at [335, 120] on input "[EMAIL_ADDRESS][PERSON_NAME][DOMAIN_NAME]" at bounding box center [231, 119] width 209 height 16
type input "[EMAIL_ADDRESS][DOMAIN_NAME]"
click at [215, 171] on button "Sign In" at bounding box center [231, 178] width 33 height 15
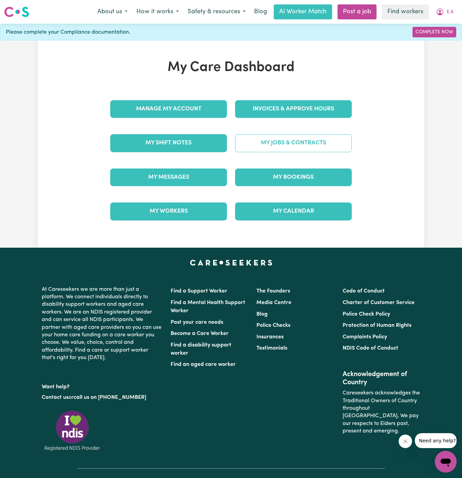
click at [301, 144] on link "My Jobs & Contracts" at bounding box center [293, 143] width 117 height 18
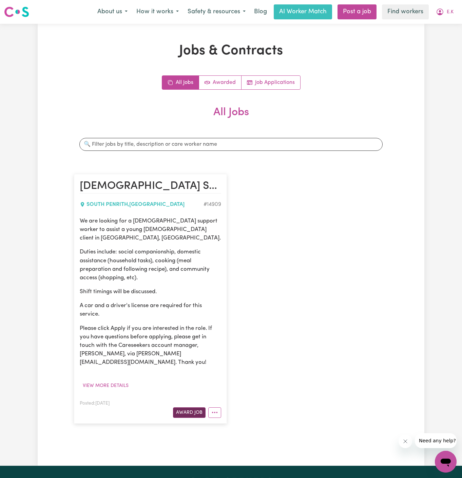
drag, startPoint x: 192, startPoint y: 385, endPoint x: 193, endPoint y: 393, distance: 7.9
click at [193, 399] on div "Posted: [DATE] Award Job" at bounding box center [151, 408] width 142 height 19
click at [273, 84] on link "Job Applications" at bounding box center [271, 83] width 59 height 14
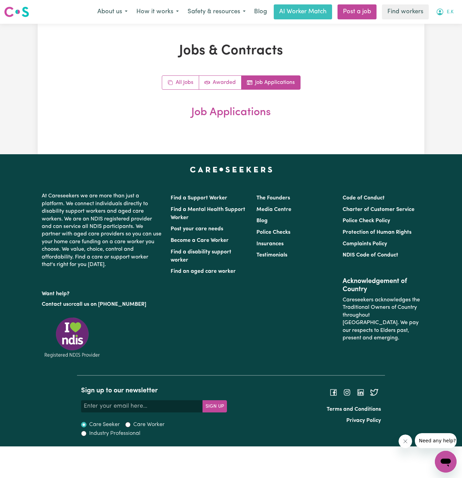
click at [452, 8] on button "E.K" at bounding box center [445, 12] width 26 height 14
click at [452, 22] on link "My Dashboard" at bounding box center [431, 26] width 54 height 13
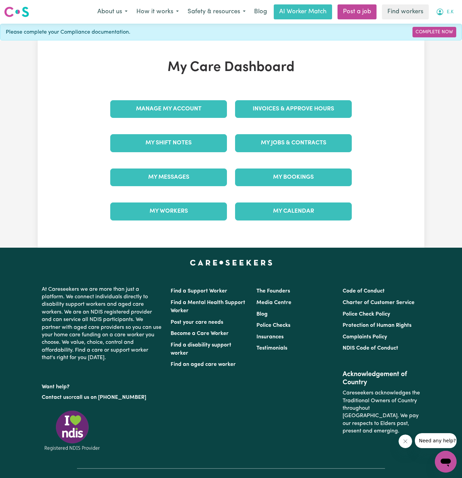
click at [452, 12] on span "E.K" at bounding box center [450, 11] width 7 height 7
click at [450, 36] on link "Logout" at bounding box center [431, 39] width 54 height 13
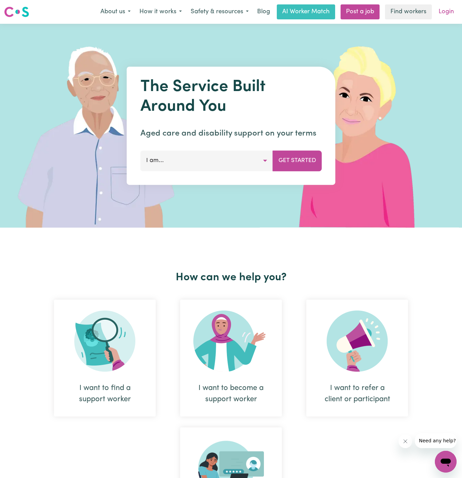
click at [453, 14] on link "Login" at bounding box center [446, 11] width 23 height 15
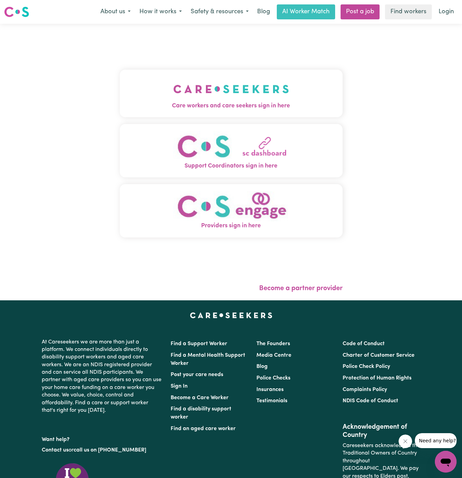
click at [213, 102] on span "Care workers and care seekers sign in here" at bounding box center [231, 105] width 223 height 9
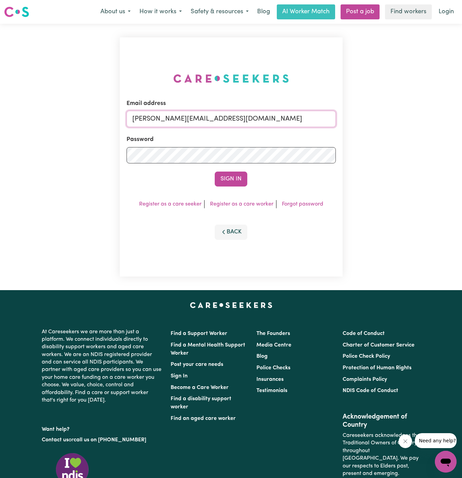
click at [243, 123] on input "[PERSON_NAME][EMAIL_ADDRESS][DOMAIN_NAME]" at bounding box center [231, 119] width 209 height 16
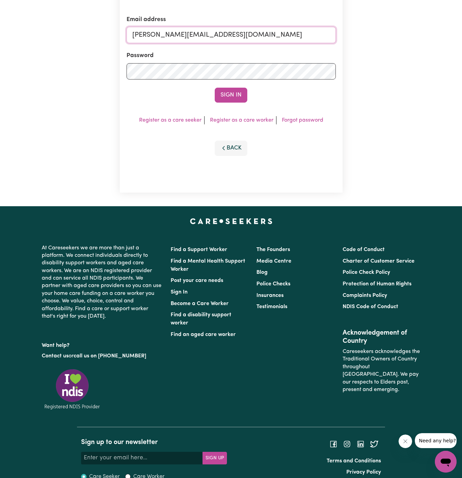
scroll to position [62, 0]
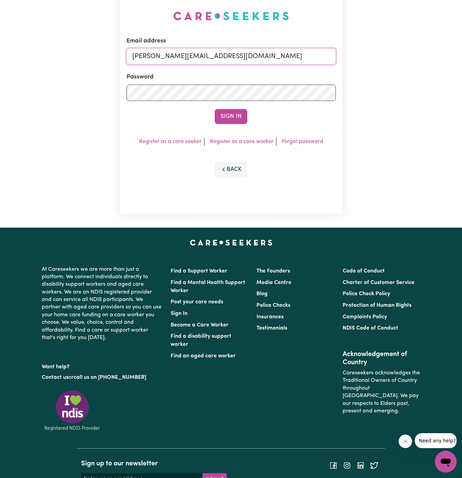
click at [241, 53] on input "[PERSON_NAME][EMAIL_ADDRESS][DOMAIN_NAME]" at bounding box center [231, 56] width 209 height 16
drag, startPoint x: 167, startPoint y: 57, endPoint x: 326, endPoint y: 58, distance: 158.2
click at [326, 58] on input "[EMAIL_ADDRESS][PERSON_NAME][DOMAIN_NAME]" at bounding box center [231, 56] width 209 height 16
type input "[EMAIL_ADDRESS][DOMAIN_NAME]"
click at [219, 122] on button "Sign In" at bounding box center [231, 116] width 33 height 15
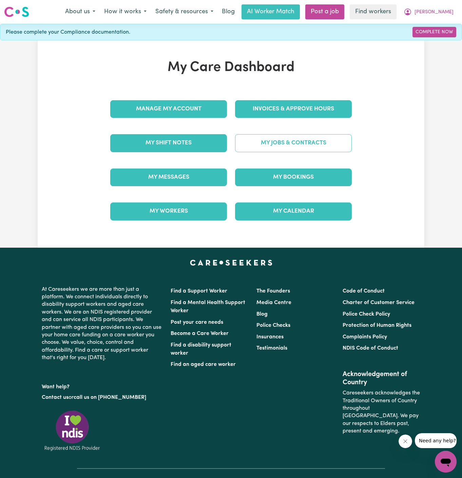
click at [300, 141] on link "My Jobs & Contracts" at bounding box center [293, 143] width 117 height 18
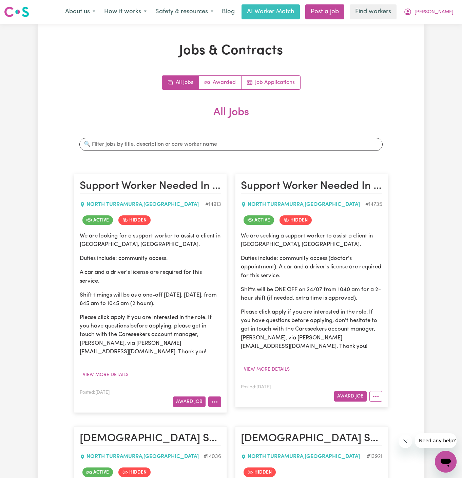
click at [216, 398] on icon "More options" at bounding box center [214, 401] width 7 height 7
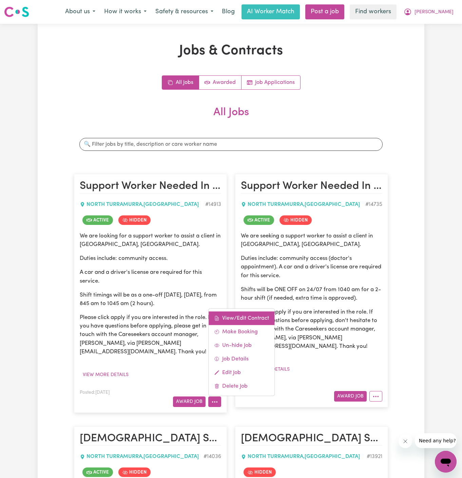
click at [242, 311] on link "View/Edit Contract" at bounding box center [242, 318] width 66 height 14
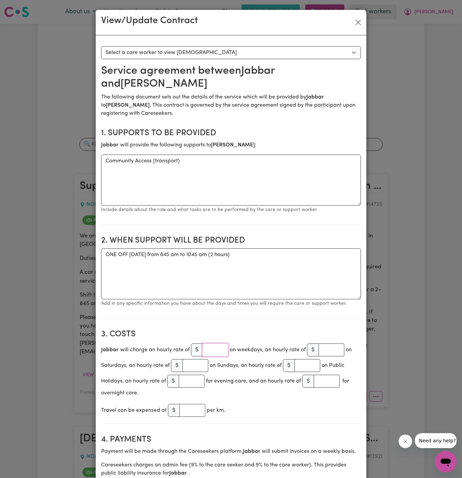
click at [206, 348] on input "number" at bounding box center [216, 349] width 26 height 13
type input "44"
click at [233, 309] on section "2. When support will be provided When support will be provided ONE OFF [DATE] f…" at bounding box center [231, 274] width 260 height 88
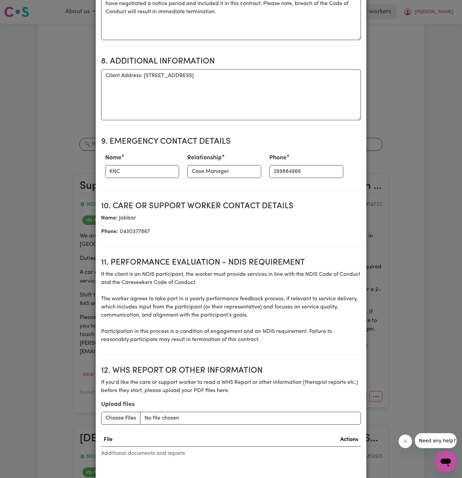
scroll to position [701, 0]
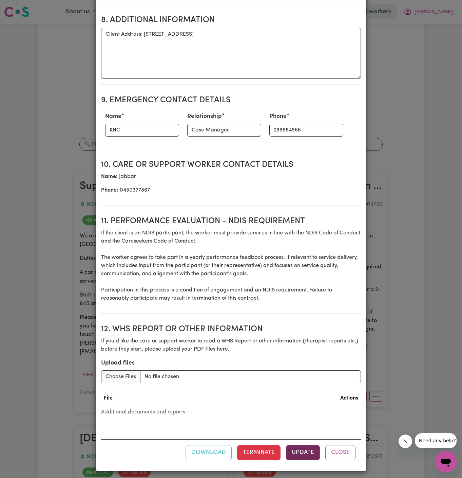
click at [301, 445] on button "Update" at bounding box center [303, 452] width 34 height 15
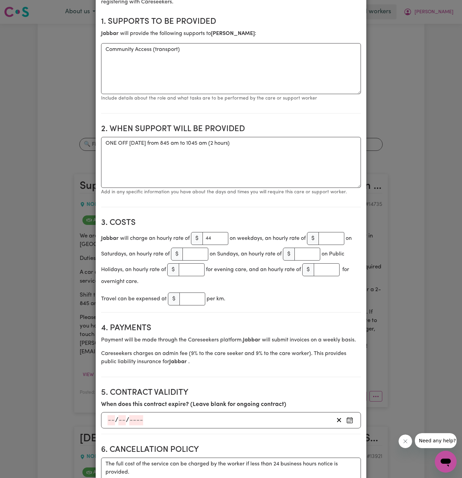
scroll to position [59, 0]
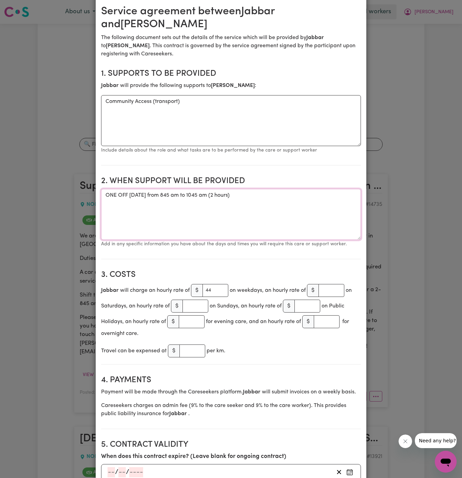
click at [164, 217] on textarea "ONE OFF [DATE] from 845 am to 1045 am (2 hours)" at bounding box center [231, 214] width 260 height 51
click at [176, 198] on textarea "ONE OFF [DATE] from 845 am to 1045 am (2 hours)" at bounding box center [231, 214] width 260 height 51
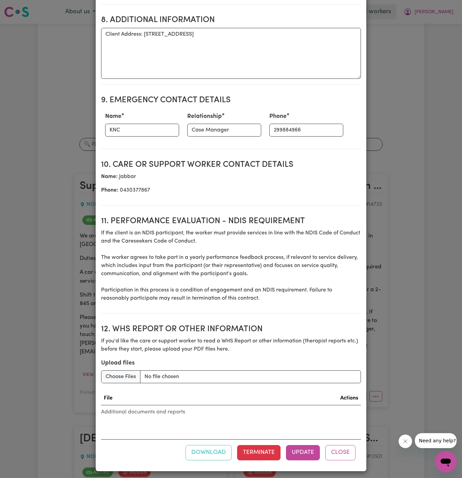
scroll to position [526, 0]
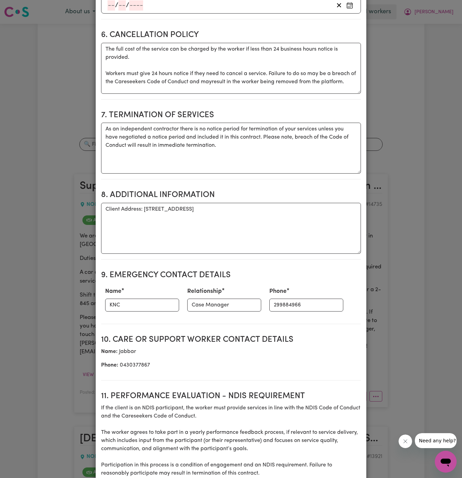
click at [161, 179] on section "Service agreement between [PERSON_NAME] and [PERSON_NAME] The following documen…" at bounding box center [231, 74] width 260 height 1070
drag, startPoint x: 144, startPoint y: 208, endPoint x: 335, endPoint y: 209, distance: 191.1
click at [335, 209] on textarea "Client Address: [STREET_ADDRESS]" at bounding box center [231, 228] width 260 height 51
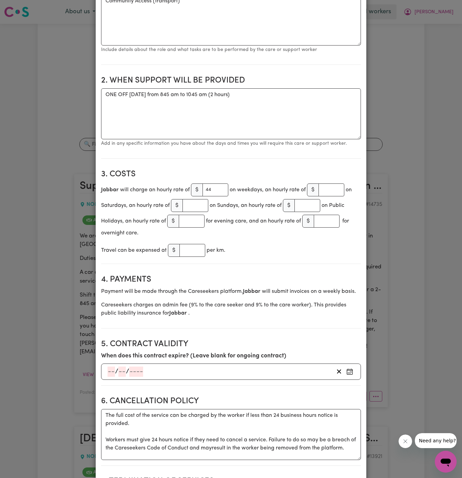
scroll to position [6, 0]
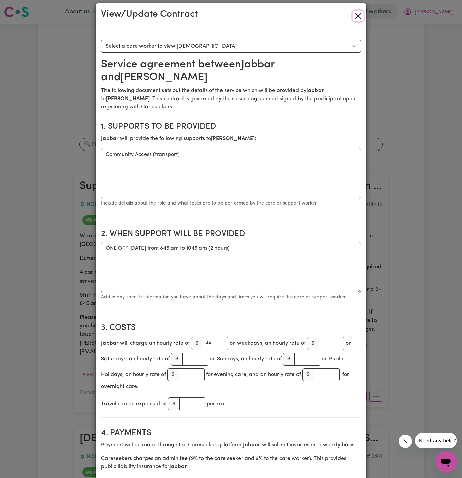
click at [357, 15] on button "Close" at bounding box center [358, 16] width 11 height 11
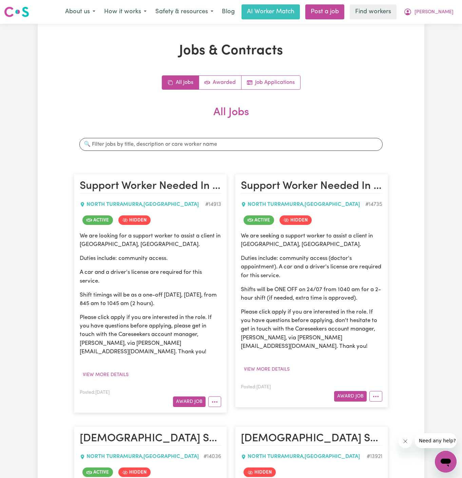
scroll to position [0, 0]
drag, startPoint x: 442, startPoint y: 13, endPoint x: 442, endPoint y: 19, distance: 5.8
click at [442, 13] on span "[PERSON_NAME]" at bounding box center [434, 11] width 39 height 7
click at [442, 34] on link "Logout" at bounding box center [431, 39] width 54 height 13
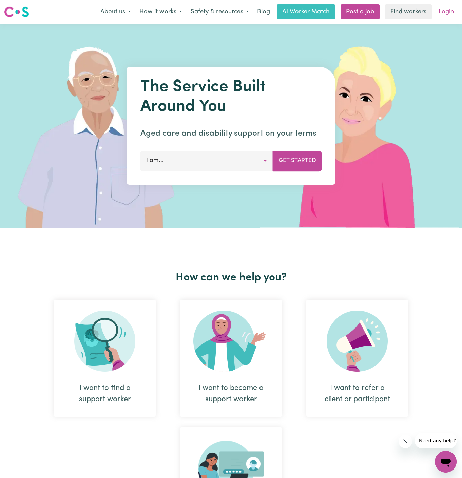
click at [445, 14] on link "Login" at bounding box center [446, 11] width 23 height 15
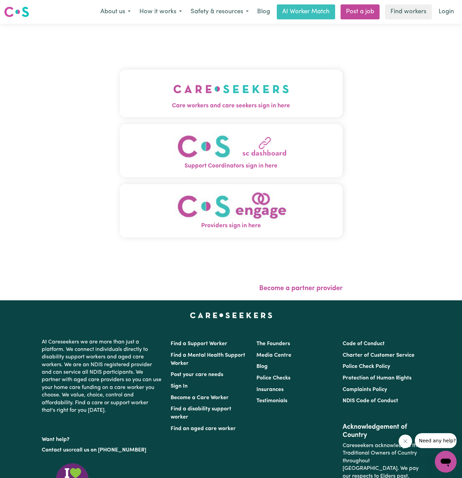
click at [181, 88] on img "Care workers and care seekers sign in here" at bounding box center [231, 88] width 116 height 25
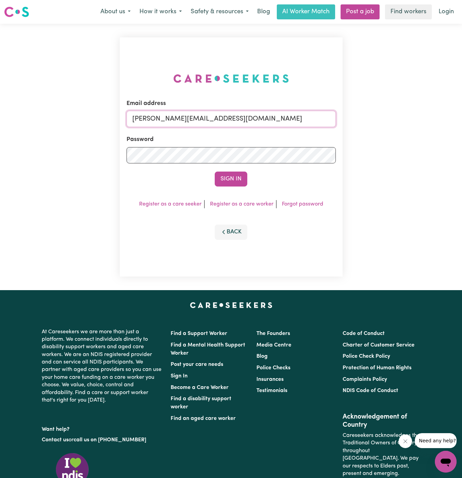
click at [266, 121] on input "[PERSON_NAME][EMAIL_ADDRESS][DOMAIN_NAME]" at bounding box center [231, 119] width 209 height 16
drag, startPoint x: 172, startPoint y: 118, endPoint x: 427, endPoint y: 129, distance: 255.5
click at [427, 129] on div "Email address [EMAIL_ADDRESS][DOMAIN_NAME] Password Sign In Register as a care …" at bounding box center [231, 157] width 462 height 266
type input "[EMAIL_ADDRESS][DOMAIN_NAME]"
click at [215, 171] on button "Sign In" at bounding box center [231, 178] width 33 height 15
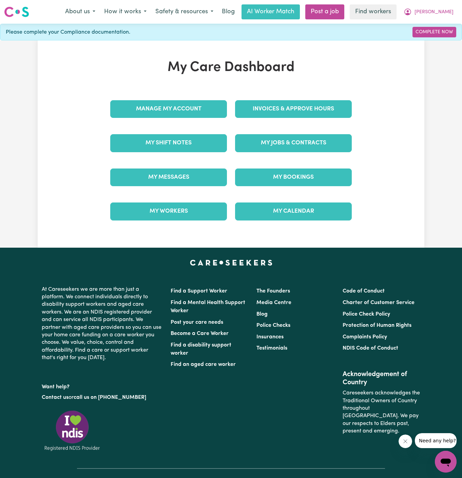
click at [304, 132] on div "My Jobs & Contracts" at bounding box center [293, 143] width 125 height 34
click at [303, 147] on link "My Jobs & Contracts" at bounding box center [293, 143] width 117 height 18
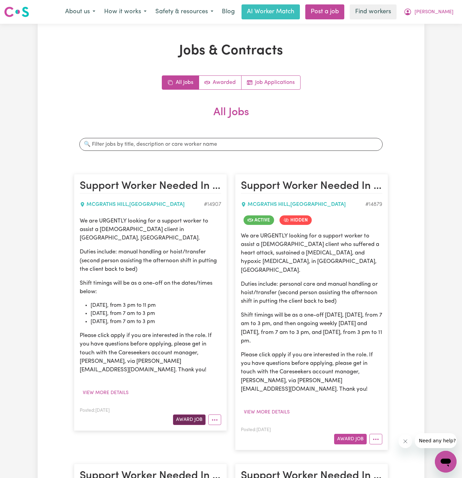
click at [197, 414] on button "Award Job" at bounding box center [189, 419] width 33 height 11
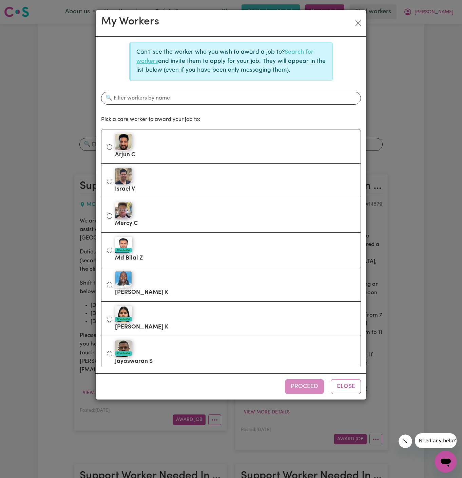
click at [299, 54] on link "Search for workers" at bounding box center [224, 56] width 177 height 15
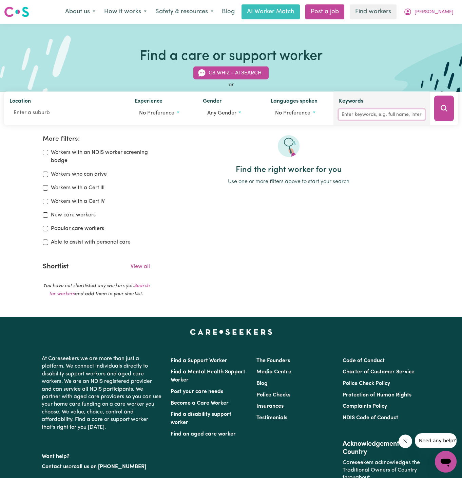
click at [351, 118] on input "Keywords" at bounding box center [382, 114] width 86 height 11
type input "maeroa"
click at [438, 114] on button "Search" at bounding box center [444, 108] width 20 height 25
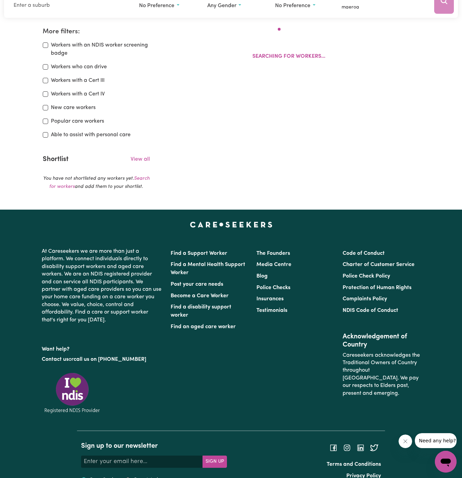
scroll to position [113, 0]
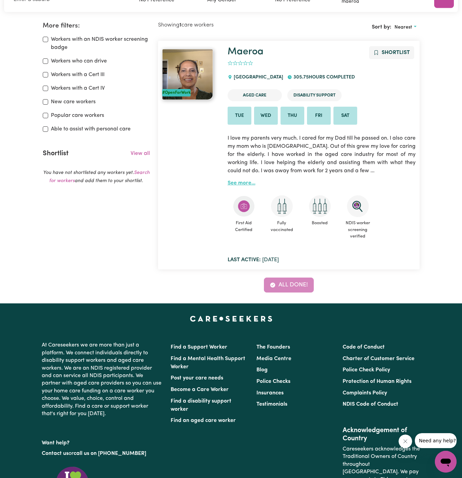
click at [237, 185] on link "See more..." at bounding box center [242, 182] width 28 height 5
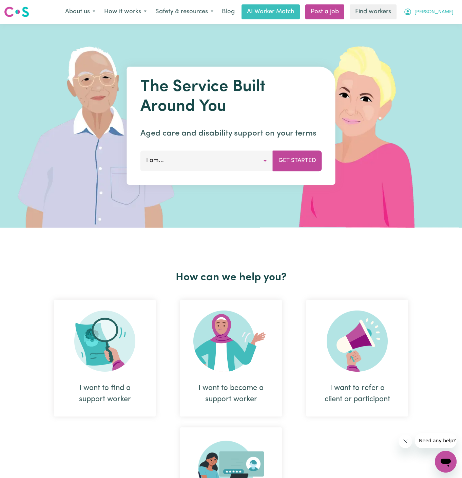
click at [451, 13] on button "Patricia" at bounding box center [429, 12] width 59 height 14
click at [449, 39] on link "Logout" at bounding box center [431, 39] width 54 height 13
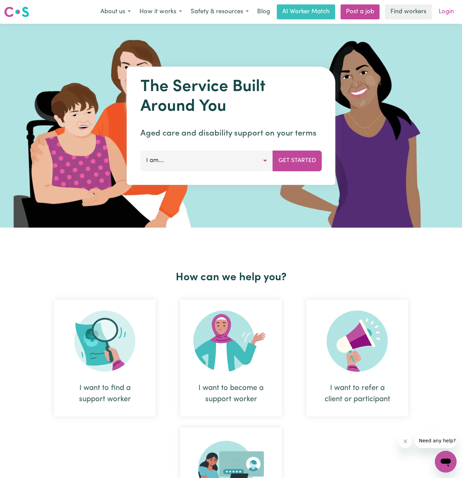
click at [445, 8] on link "Login" at bounding box center [446, 11] width 23 height 15
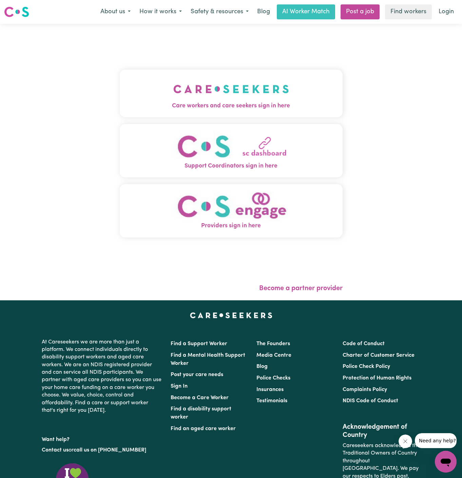
click at [264, 91] on button "Care workers and care seekers sign in here" at bounding box center [231, 94] width 223 height 48
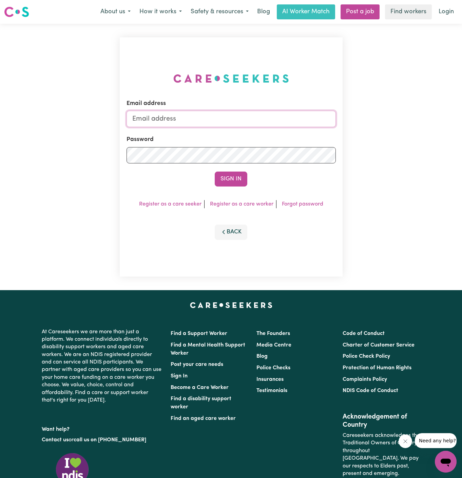
type input "[PERSON_NAME][EMAIL_ADDRESS][DOMAIN_NAME]"
click at [290, 119] on input "[PERSON_NAME][EMAIL_ADDRESS][DOMAIN_NAME]" at bounding box center [231, 119] width 209 height 16
click at [20, 172] on div "Email address dyan@careseekers.com.au Password Sign In Register as a care seeke…" at bounding box center [231, 157] width 462 height 266
click at [242, 184] on button "Sign In" at bounding box center [231, 178] width 33 height 15
